Goal: Find contact information: Obtain details needed to contact an individual or organization

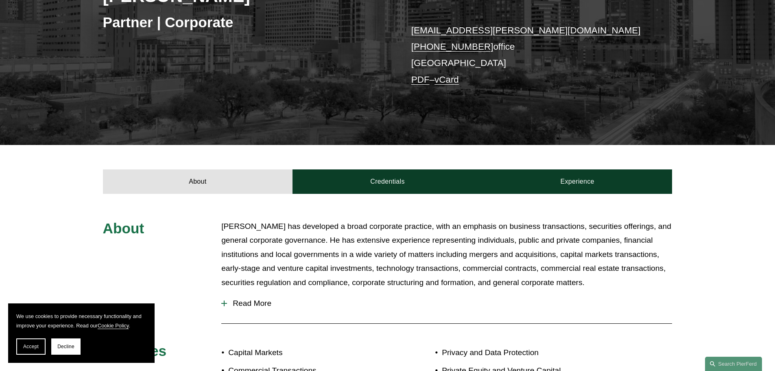
scroll to position [122, 0]
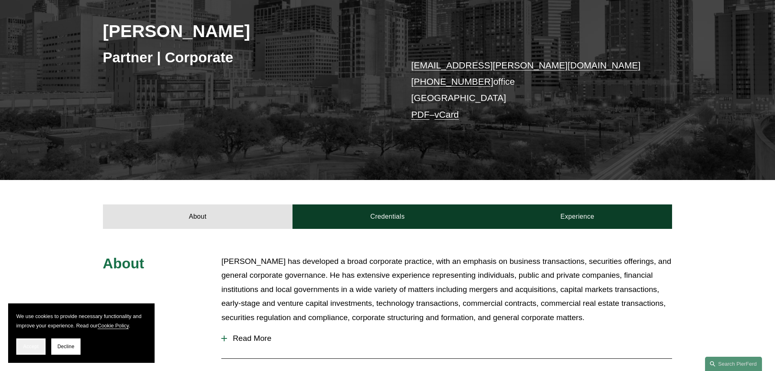
click at [29, 343] on button "Accept" at bounding box center [30, 346] width 29 height 16
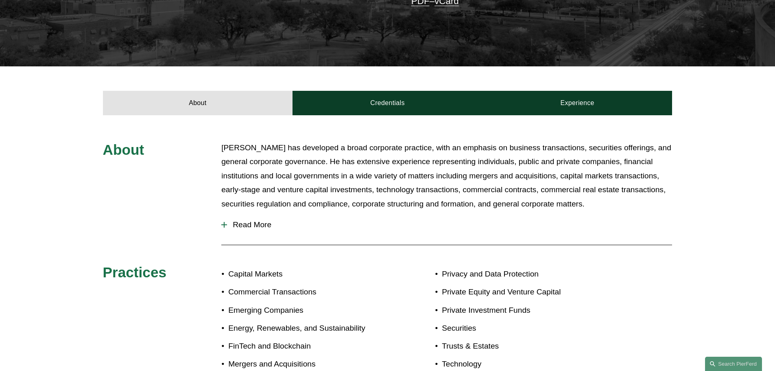
scroll to position [163, 0]
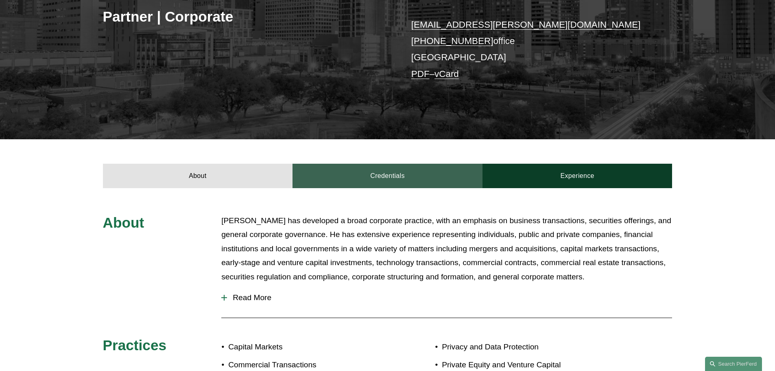
click at [395, 177] on link "Credentials" at bounding box center [388, 176] width 190 height 24
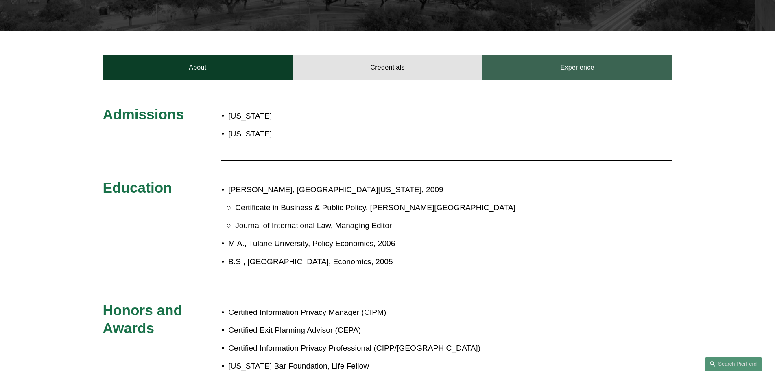
scroll to position [285, 0]
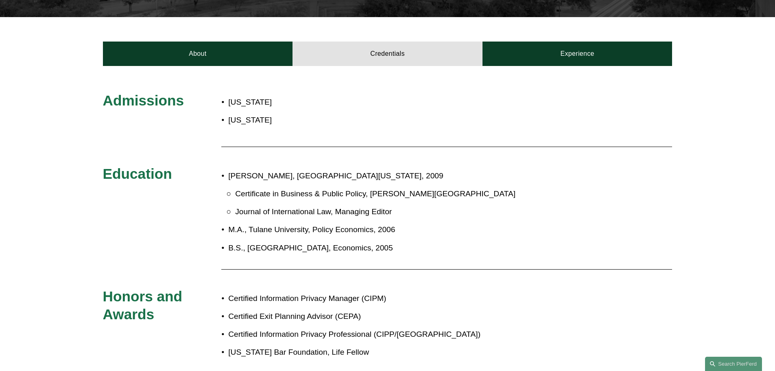
click at [542, 35] on div "About Credentials Experience" at bounding box center [387, 41] width 775 height 49
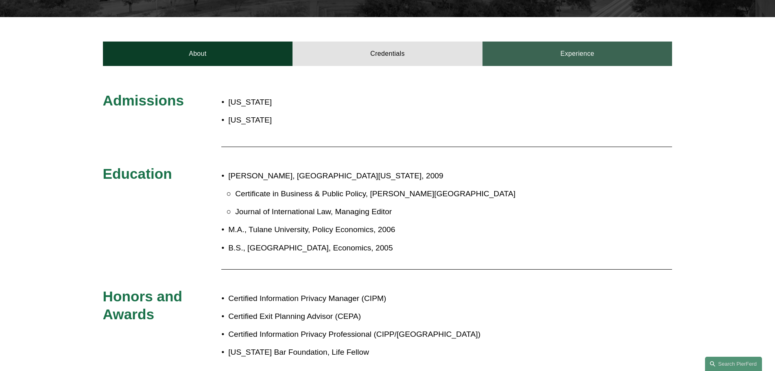
click at [542, 61] on link "Experience" at bounding box center [578, 54] width 190 height 24
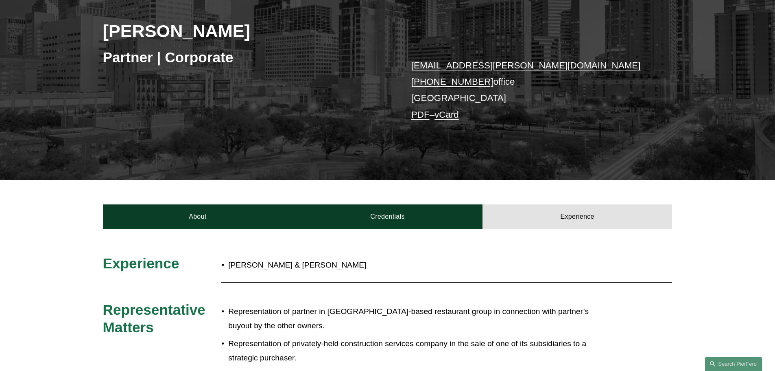
scroll to position [0, 0]
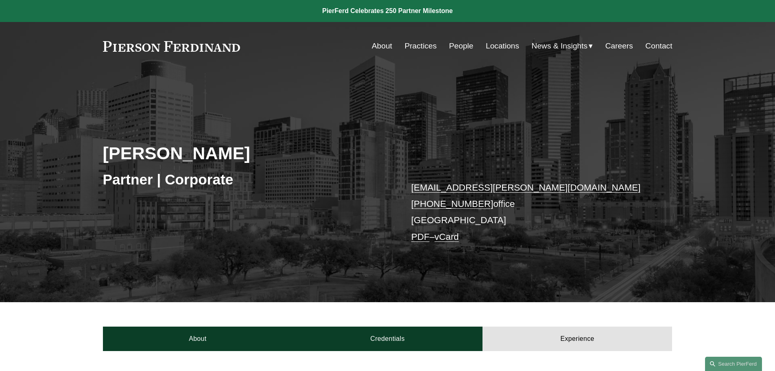
click at [185, 48] on link at bounding box center [172, 46] width 138 height 11
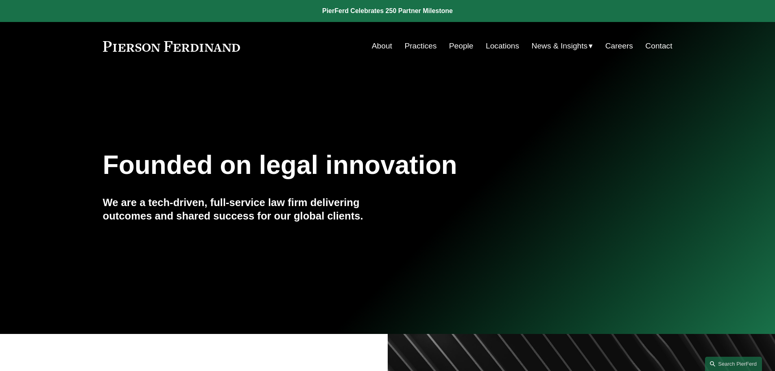
click at [460, 42] on link "People" at bounding box center [461, 45] width 24 height 15
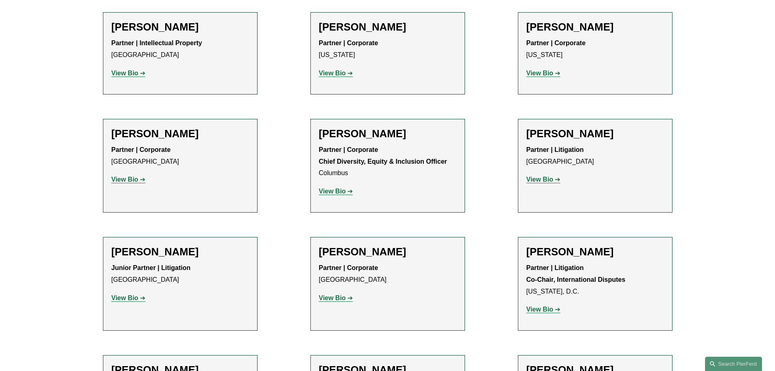
scroll to position [1343, 0]
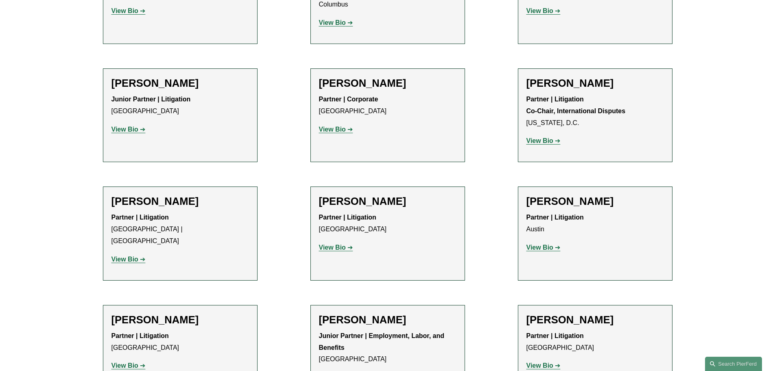
drag, startPoint x: 678, startPoint y: 165, endPoint x: 681, endPoint y: 163, distance: 4.2
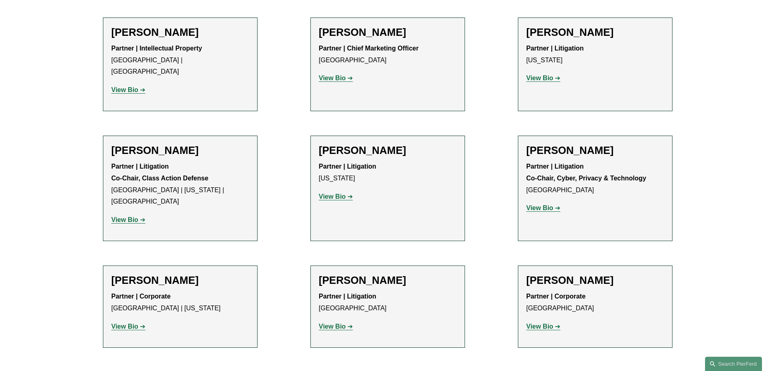
scroll to position [6961, 0]
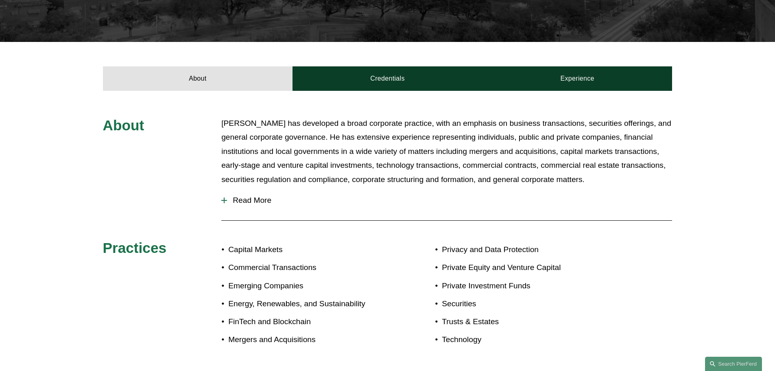
scroll to position [326, 0]
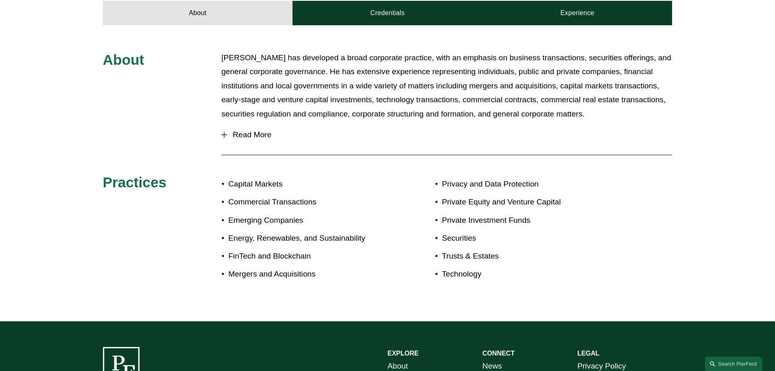
click at [255, 132] on span "Read More" at bounding box center [449, 134] width 445 height 9
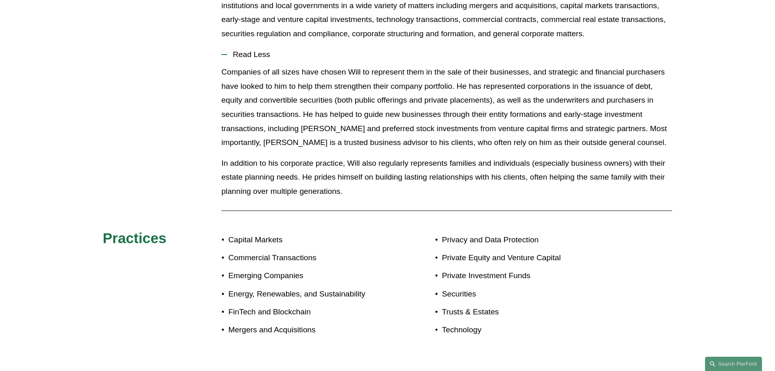
scroll to position [407, 0]
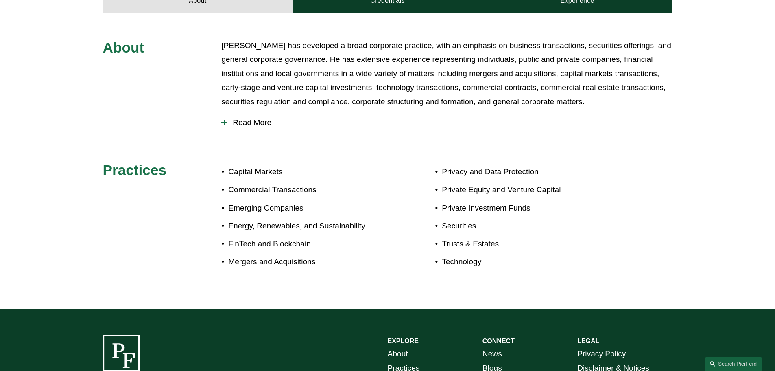
scroll to position [244, 0]
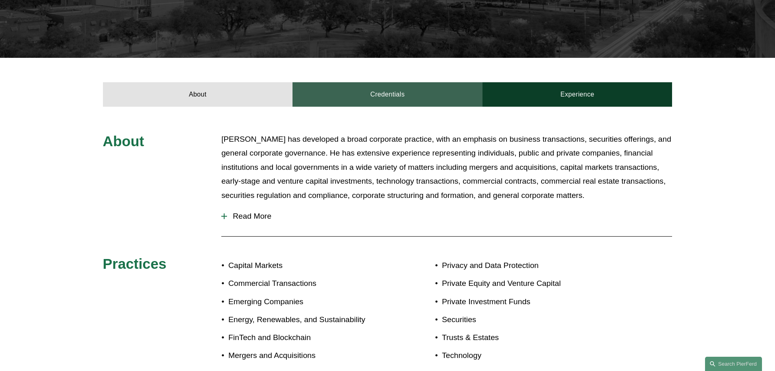
click at [390, 92] on link "Credentials" at bounding box center [388, 94] width 190 height 24
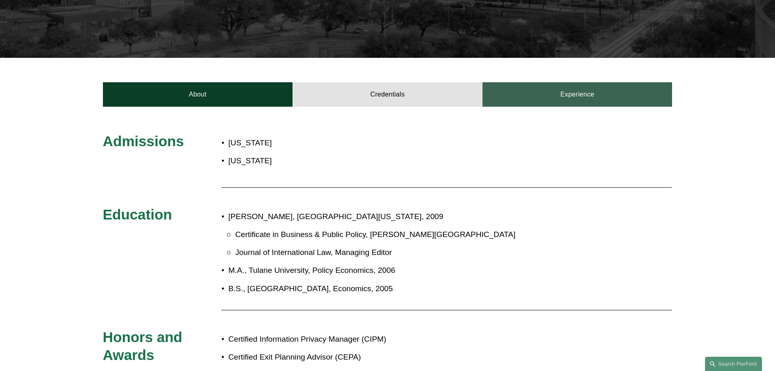
click at [600, 99] on link "Experience" at bounding box center [578, 94] width 190 height 24
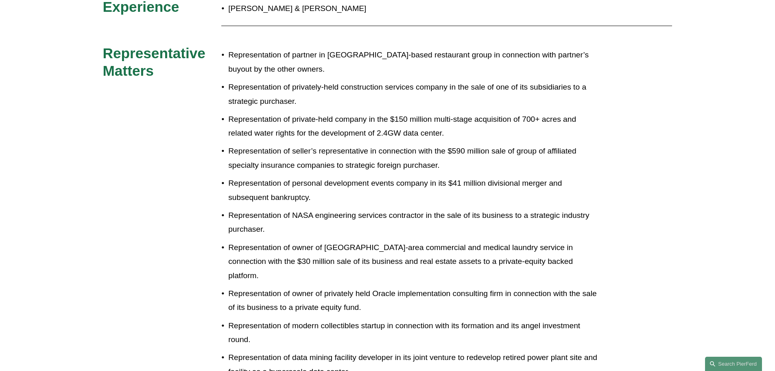
scroll to position [366, 0]
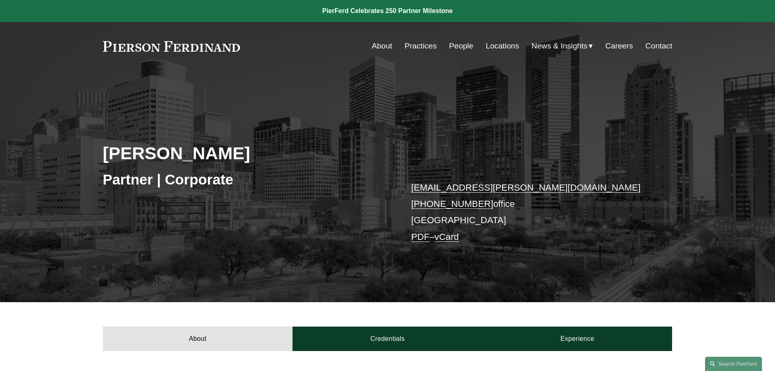
click at [129, 47] on link at bounding box center [172, 46] width 138 height 11
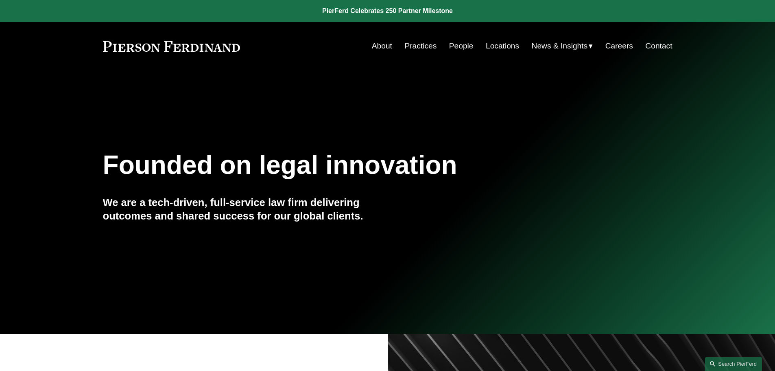
click at [381, 43] on link "About" at bounding box center [382, 45] width 20 height 15
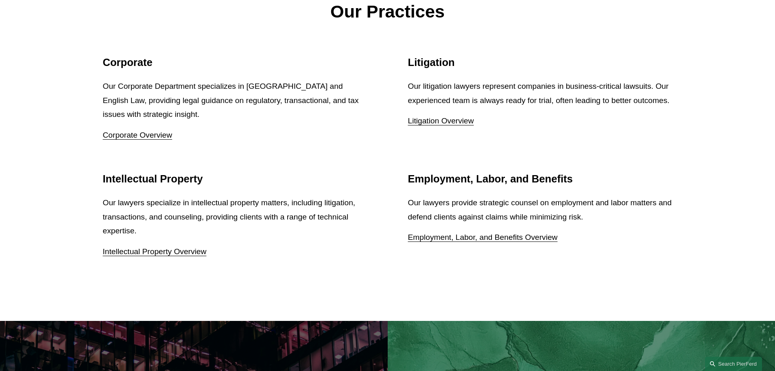
scroll to position [1221, 0]
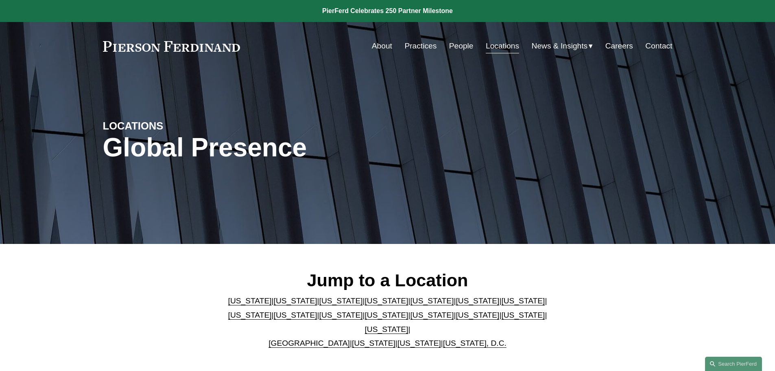
click at [493, 44] on link "Locations" at bounding box center [502, 45] width 33 height 15
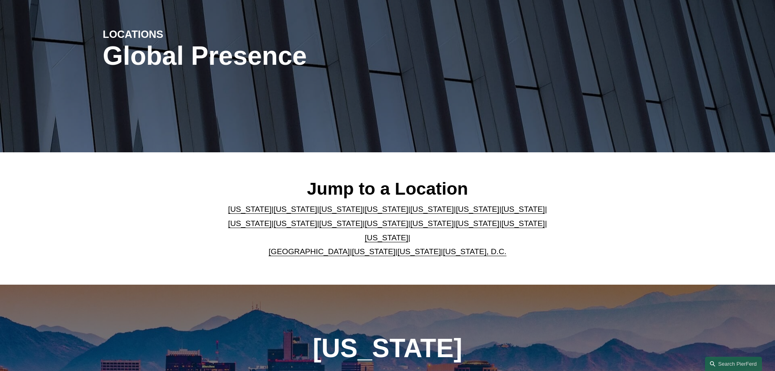
scroll to position [244, 0]
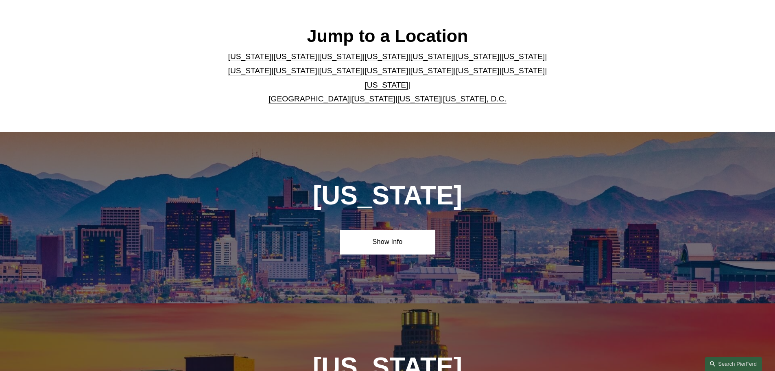
click at [409, 81] on link "[US_STATE]" at bounding box center [387, 85] width 44 height 9
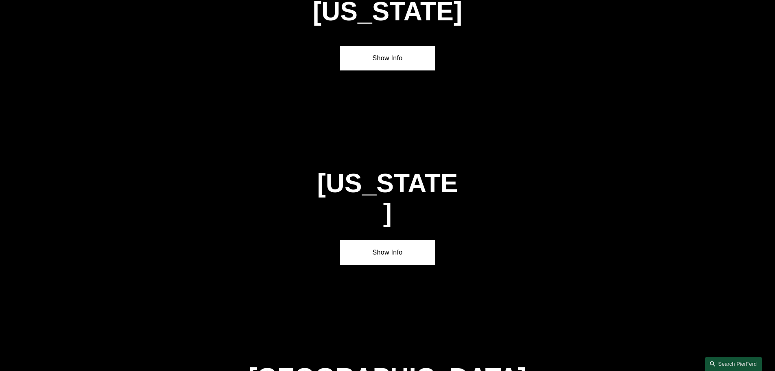
scroll to position [2771, 0]
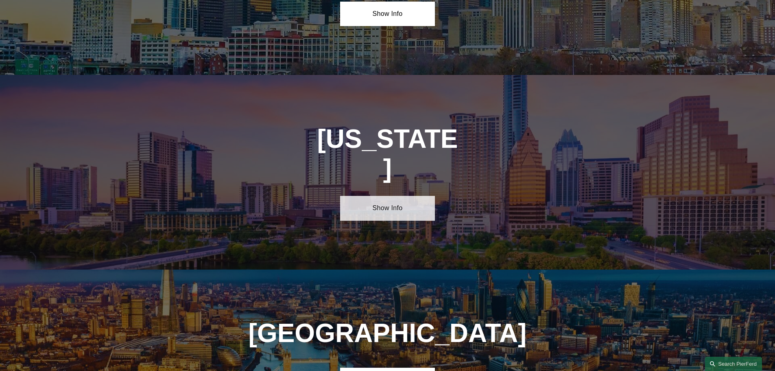
click at [383, 196] on link "Show Info" at bounding box center [387, 208] width 95 height 24
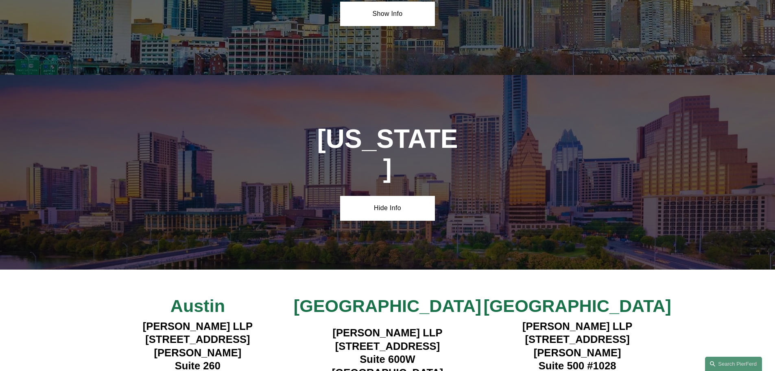
click at [531, 320] on h4 "[PERSON_NAME] LLP [STREET_ADDRESS][PERSON_NAME]" at bounding box center [578, 353] width 190 height 66
drag, startPoint x: 530, startPoint y: 246, endPoint x: 620, endPoint y: 274, distance: 94.1
click at [621, 320] on h4 "[PERSON_NAME] LLP [STREET_ADDRESS][PERSON_NAME]" at bounding box center [578, 353] width 190 height 66
copy h4 "[STREET_ADDRESS][PERSON_NAME]"
click at [533, 320] on h4 "[PERSON_NAME] LLP [STREET_ADDRESS][PERSON_NAME]" at bounding box center [578, 353] width 190 height 66
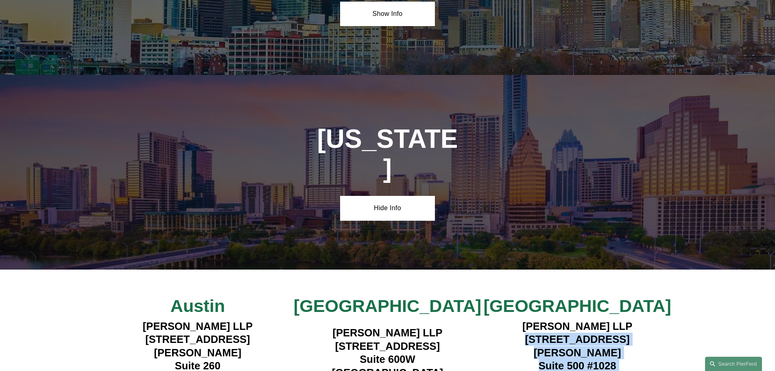
drag, startPoint x: 532, startPoint y: 242, endPoint x: 619, endPoint y: 276, distance: 92.7
click at [620, 320] on h4 "[PERSON_NAME] LLP [STREET_ADDRESS][PERSON_NAME]" at bounding box center [578, 353] width 190 height 66
